Goal: Task Accomplishment & Management: Complete application form

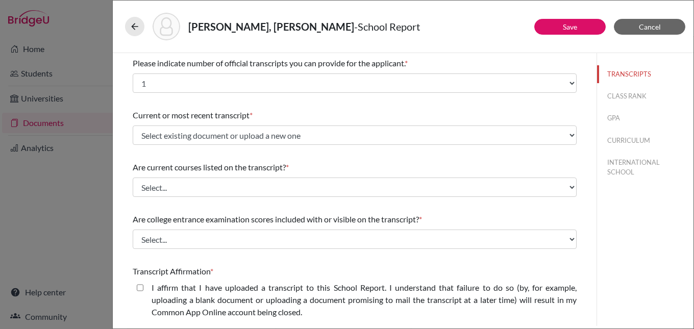
select select "1"
click at [649, 27] on span "Cancel" at bounding box center [650, 26] width 22 height 9
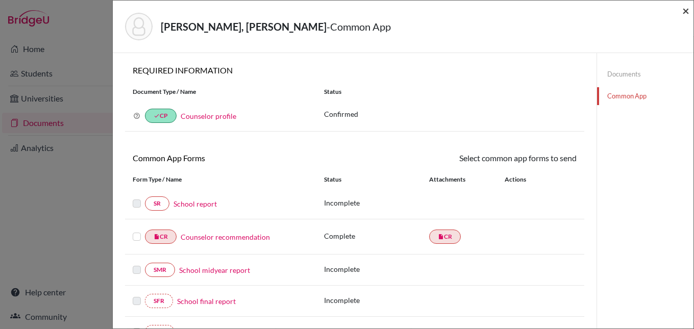
click at [687, 13] on span "×" at bounding box center [685, 10] width 7 height 15
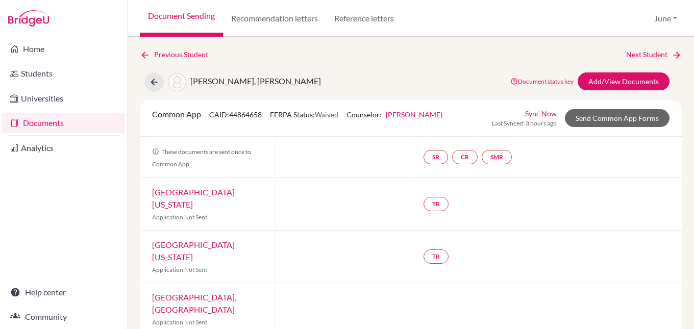
click at [41, 126] on link "Documents" at bounding box center [63, 123] width 123 height 20
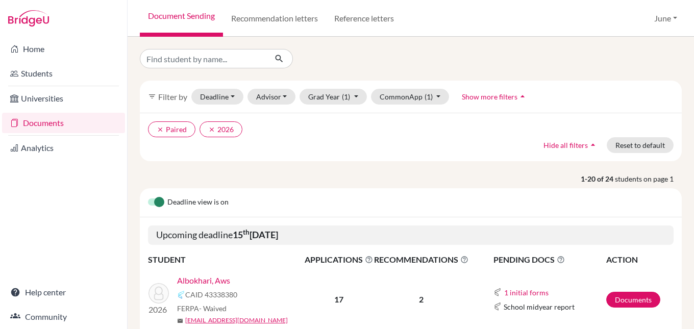
scroll to position [102, 0]
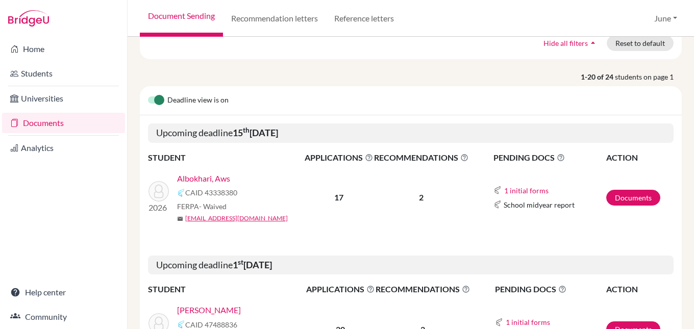
click at [209, 179] on link "Albokhari, Aws" at bounding box center [203, 178] width 53 height 12
